Goal: Check status: Check status

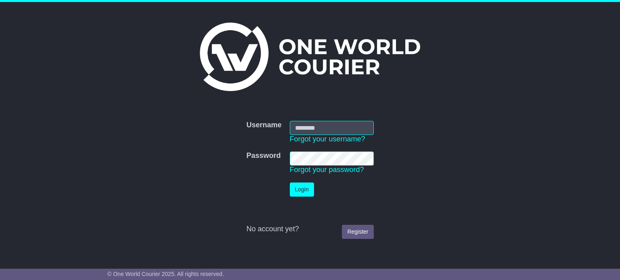
type input "**********"
click at [306, 185] on button "Login" at bounding box center [302, 190] width 24 height 14
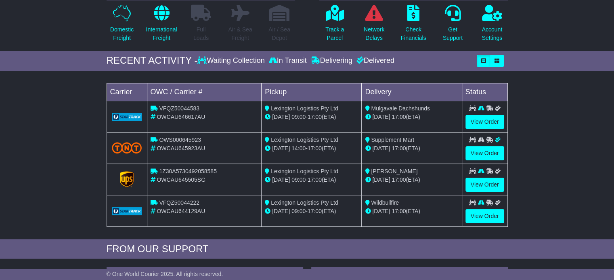
scroll to position [81, 0]
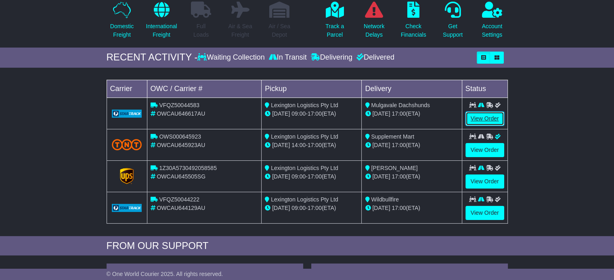
click at [491, 117] on link "View Order" at bounding box center [484, 119] width 39 height 14
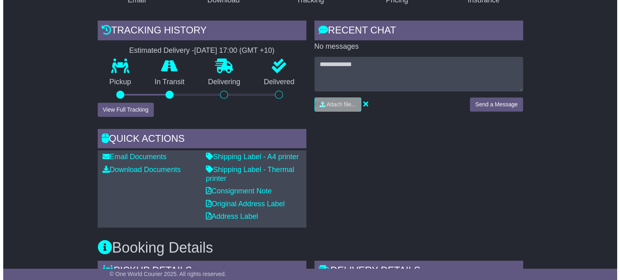
scroll to position [161, 0]
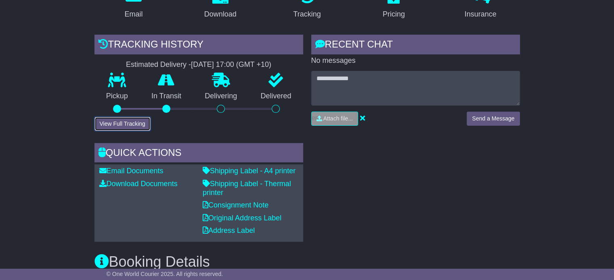
click at [119, 125] on button "View Full Tracking" at bounding box center [122, 124] width 56 height 14
